Goal: Book appointment/travel/reservation

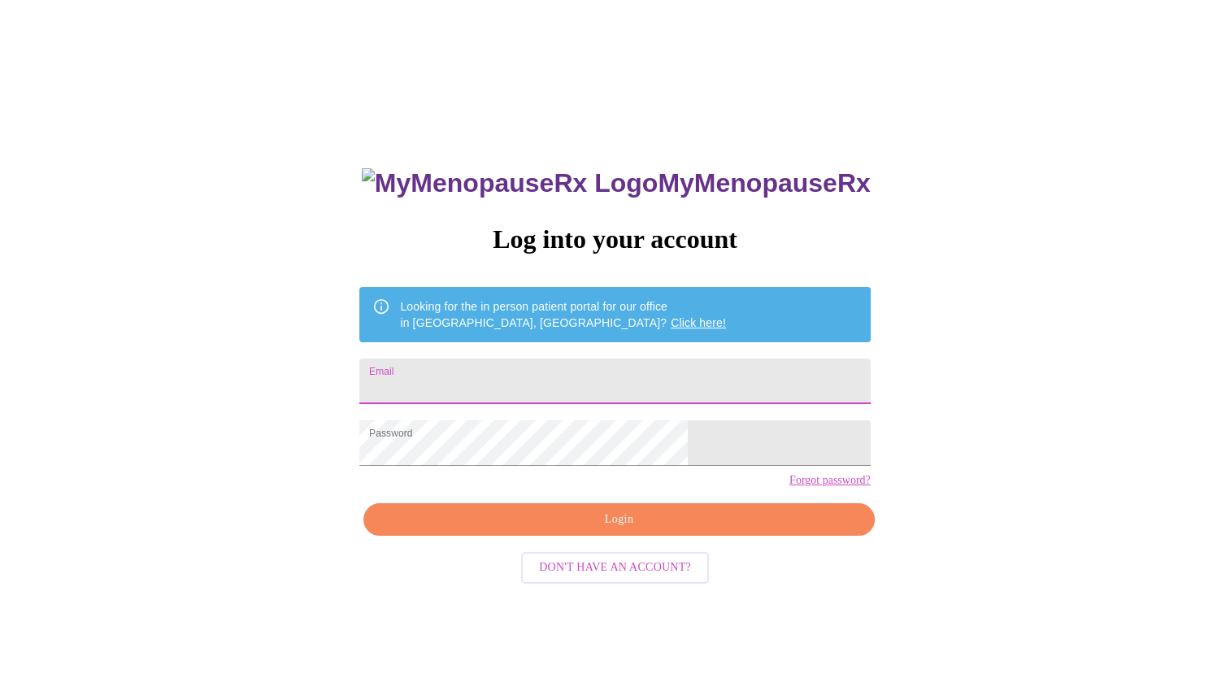
click at [540, 369] on input "Email" at bounding box center [614, 382] width 511 height 46
type input "[PERSON_NAME][EMAIL_ADDRESS][PERSON_NAME][DOMAIN_NAME]"
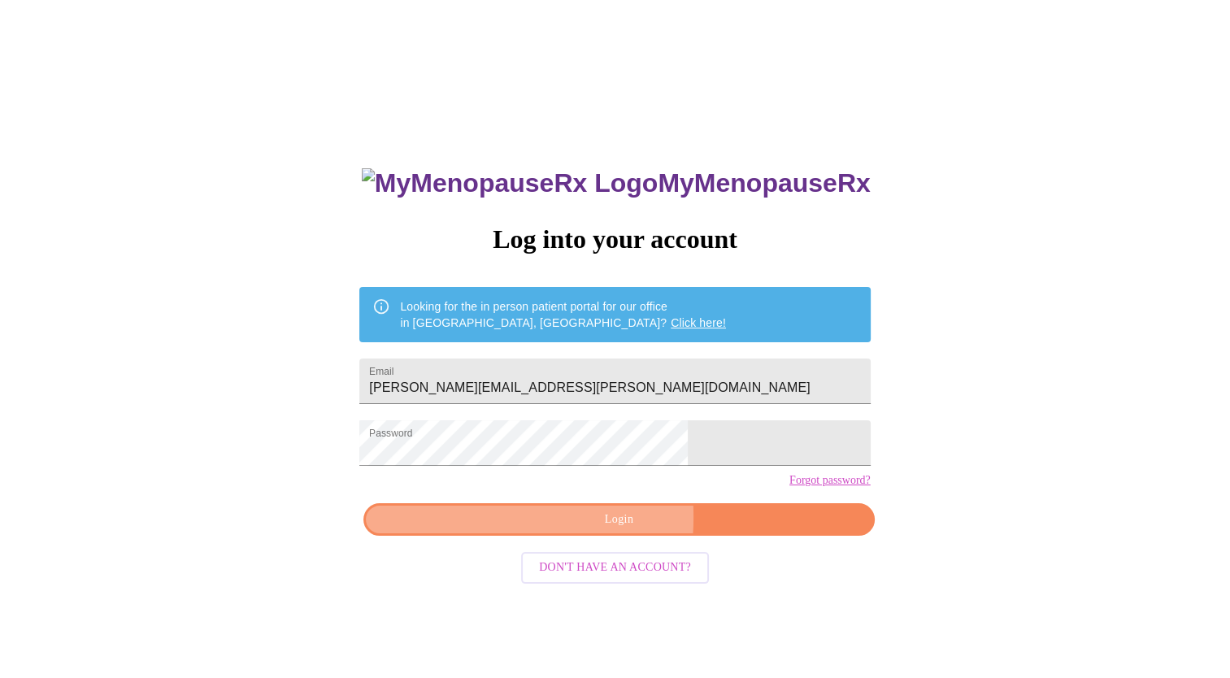
click at [530, 530] on span "Login" at bounding box center [618, 520] width 473 height 20
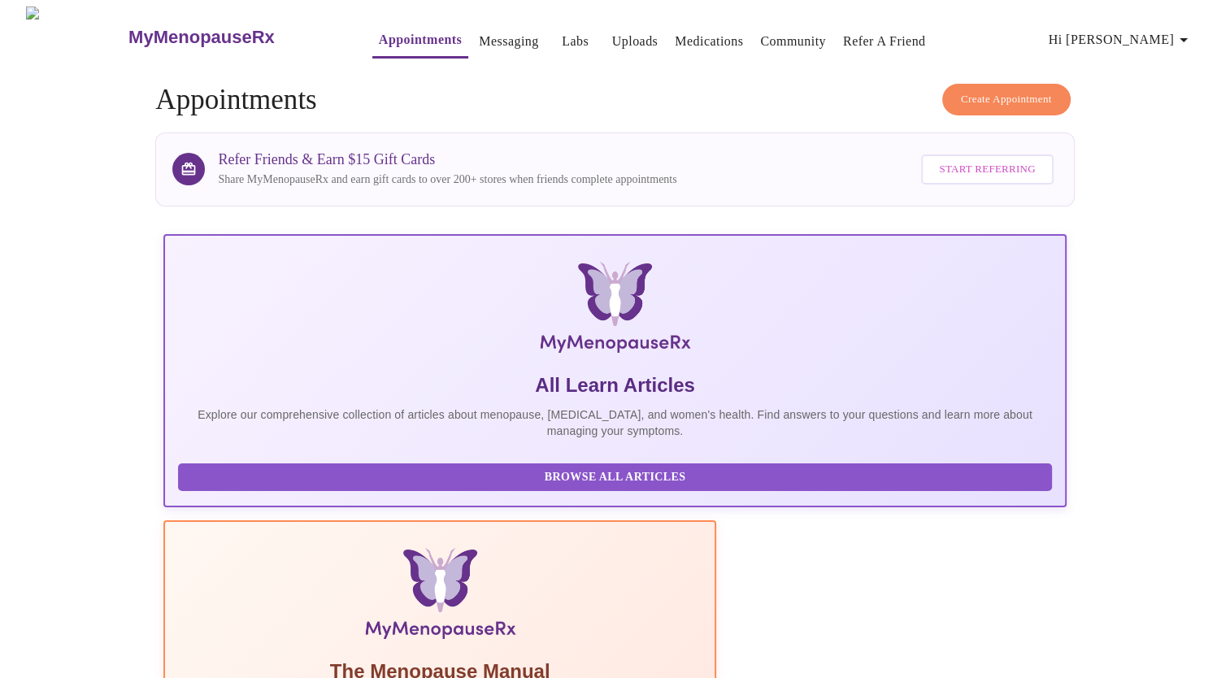
drag, startPoint x: 1226, startPoint y: 386, endPoint x: 1239, endPoint y: 448, distance: 63.1
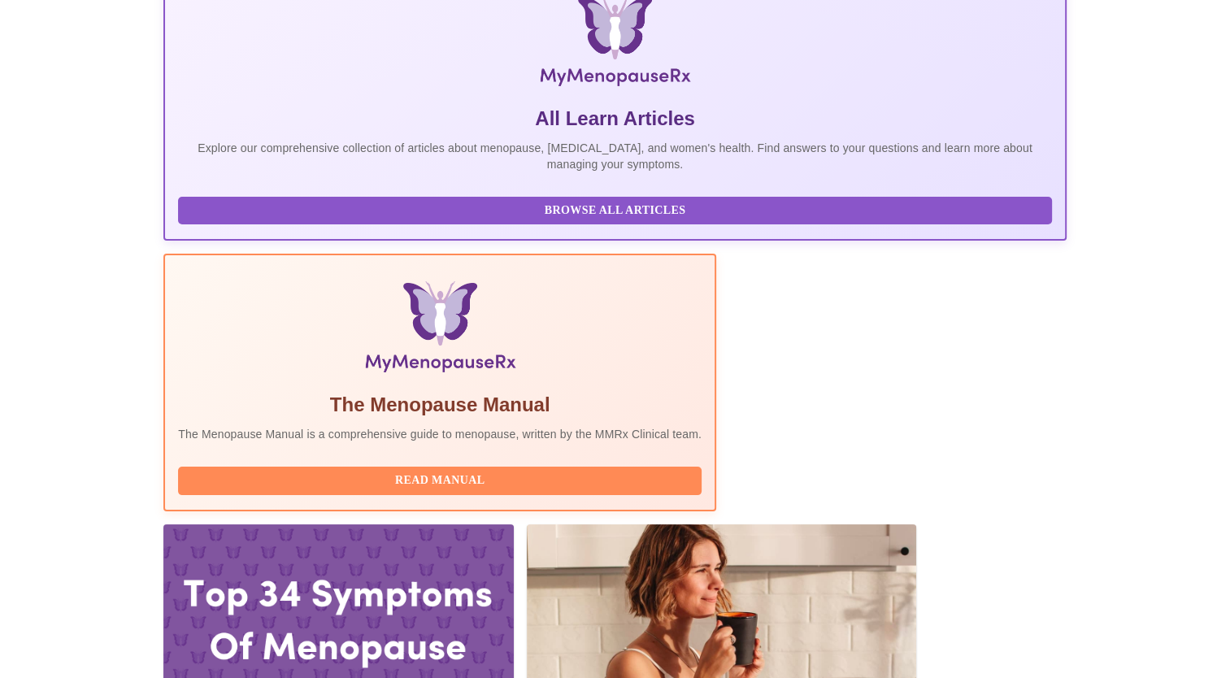
scroll to position [327, 0]
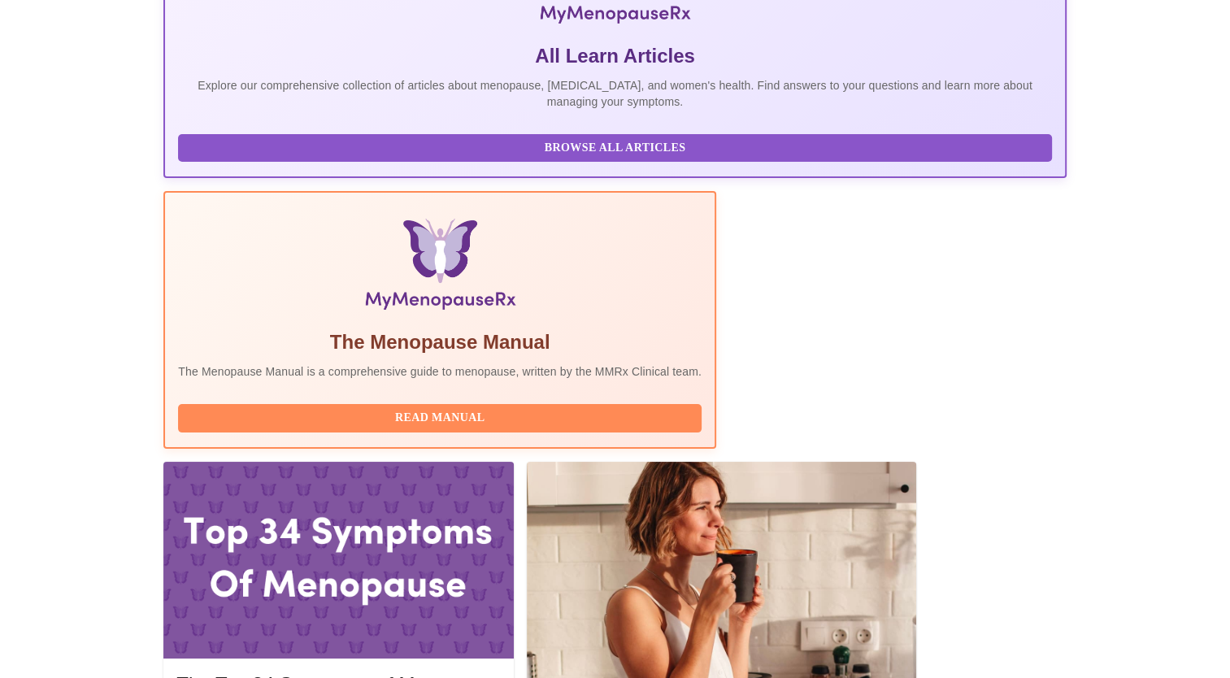
scroll to position [473, 0]
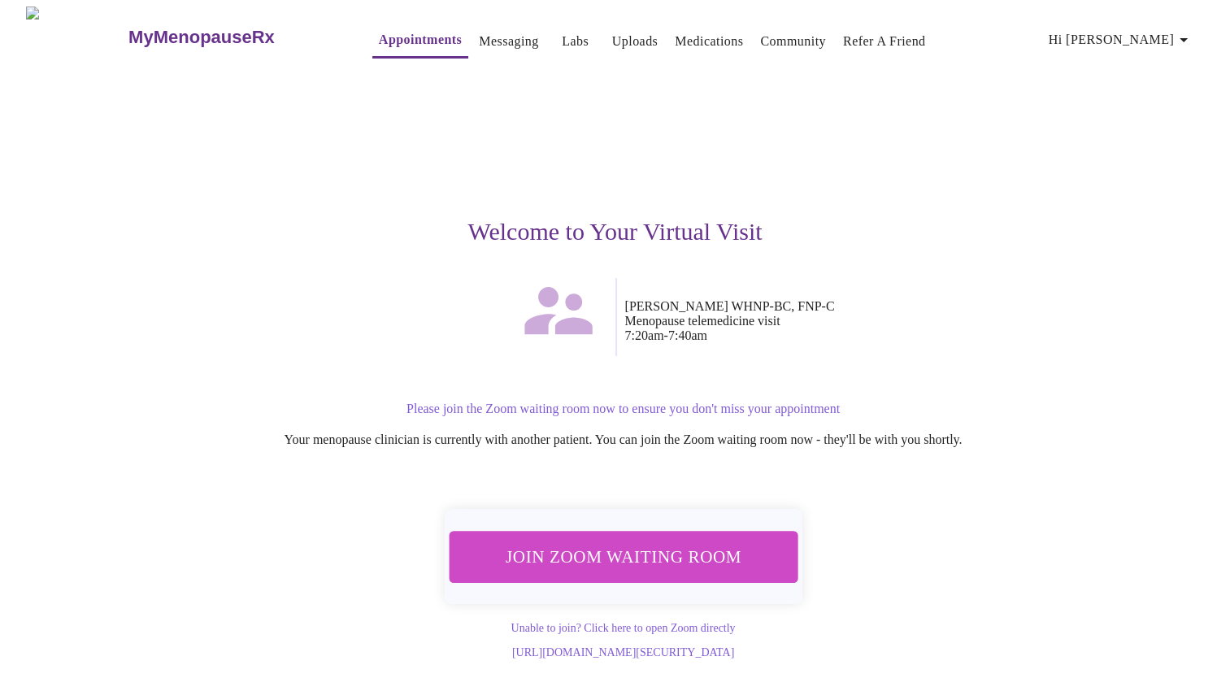
click at [592, 533] on button "Join Zoom Waiting Room" at bounding box center [623, 556] width 349 height 51
